Goal: Find contact information: Find contact information

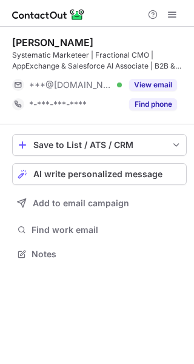
scroll to position [246, 194]
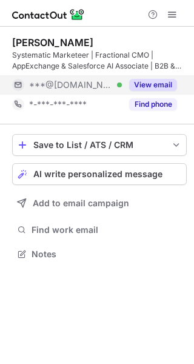
click at [156, 85] on button "View email" at bounding box center [153, 85] width 48 height 12
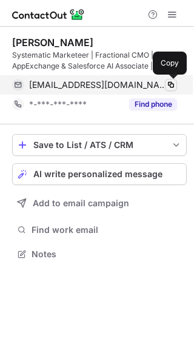
click at [176, 84] on button at bounding box center [171, 85] width 12 height 12
click at [166, 84] on span at bounding box center [171, 85] width 10 height 10
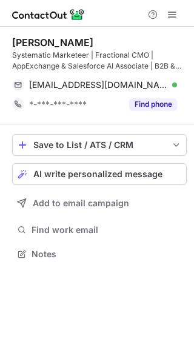
scroll to position [246, 194]
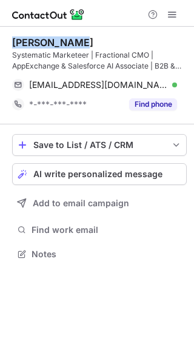
drag, startPoint x: 79, startPoint y: 42, endPoint x: 7, endPoint y: 46, distance: 72.8
click at [7, 46] on div "James Wright Systematic Marketeer | Fractional CMO | AppExchange & Salesforce A…" at bounding box center [97, 150] width 194 height 246
copy div "James Wright"
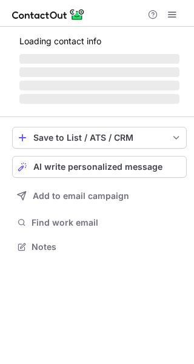
scroll to position [235, 194]
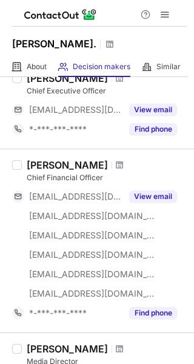
scroll to position [62, 0]
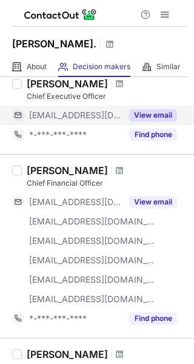
click at [165, 117] on button "View email" at bounding box center [153, 115] width 48 height 12
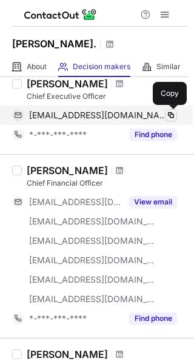
click at [171, 117] on span at bounding box center [171, 115] width 10 height 10
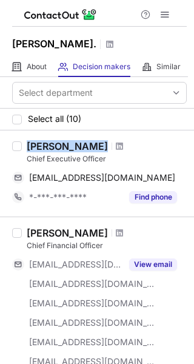
drag, startPoint x: 106, startPoint y: 145, endPoint x: 25, endPoint y: 144, distance: 80.6
click at [25, 144] on div "Dean Broadhead Chief Executive Officer dbroadhead@broadheadco.com Copy *-***-**…" at bounding box center [104, 173] width 165 height 67
copy div "Dean Broadhead"
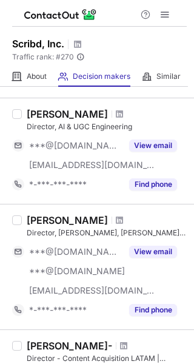
scroll to position [279, 0]
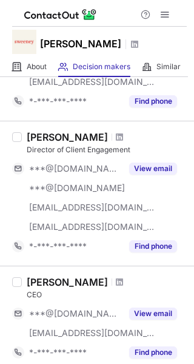
scroll to position [921, 0]
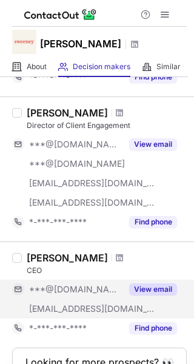
click at [151, 286] on button "View email" at bounding box center [153, 289] width 48 height 12
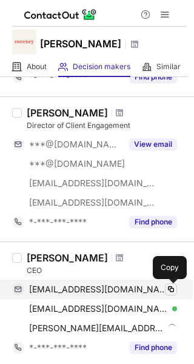
click at [176, 289] on button at bounding box center [171, 289] width 12 height 12
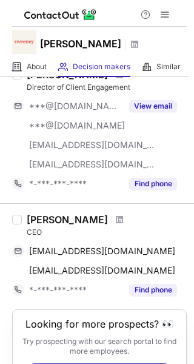
scroll to position [967, 0]
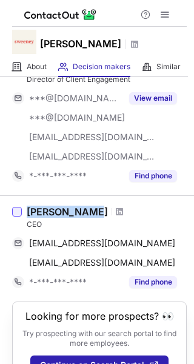
drag, startPoint x: 94, startPoint y: 212, endPoint x: 20, endPoint y: 212, distance: 74.0
click at [20, 212] on div "[PERSON_NAME] CEO [EMAIL_ADDRESS][DOMAIN_NAME] Copy [EMAIL_ADDRESS][DOMAIN_NAME…" at bounding box center [97, 248] width 194 height 106
copy div "[PERSON_NAME]"
